Goal: Find specific page/section: Find specific page/section

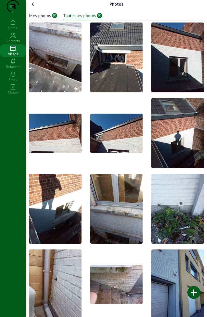
click at [58, 143] on img at bounding box center [55, 133] width 53 height 39
